Goal: Task Accomplishment & Management: Use online tool/utility

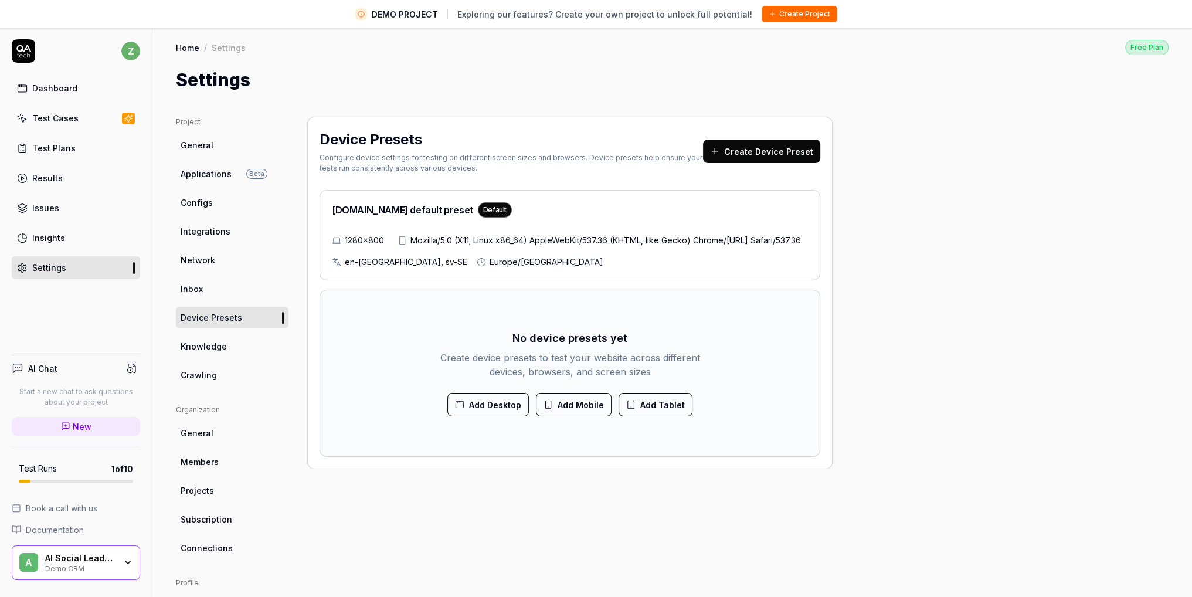
click at [782, 151] on button "Create Device Preset" at bounding box center [761, 151] width 117 height 23
